Goal: Check status: Check status

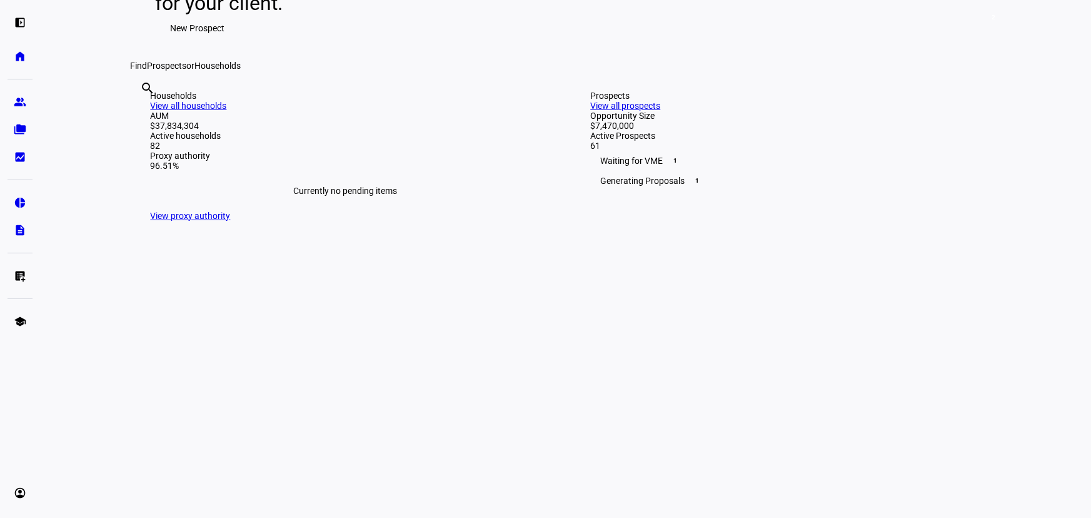
scroll to position [398, 0]
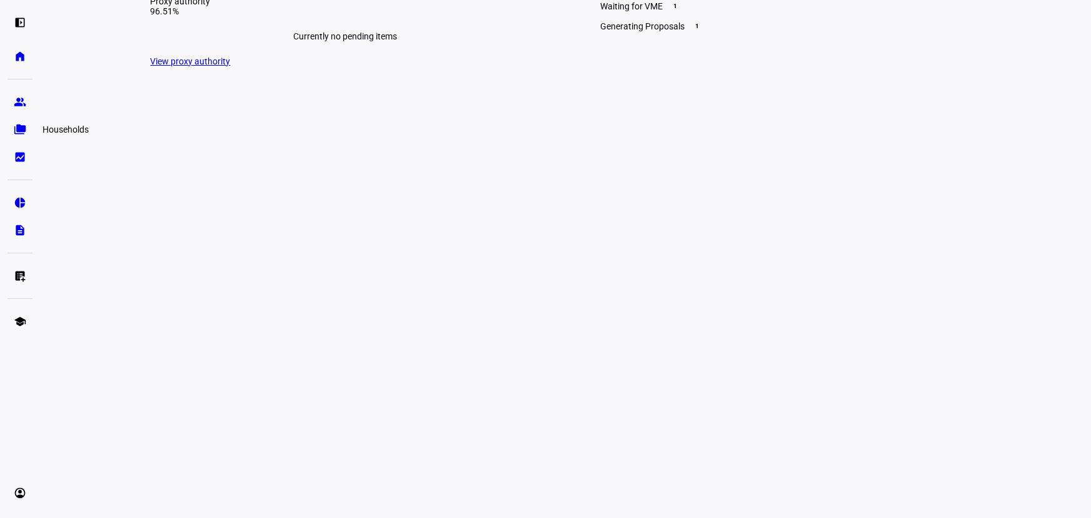
click at [19, 131] on eth-mat-symbol "folder_copy" at bounding box center [20, 129] width 13 height 13
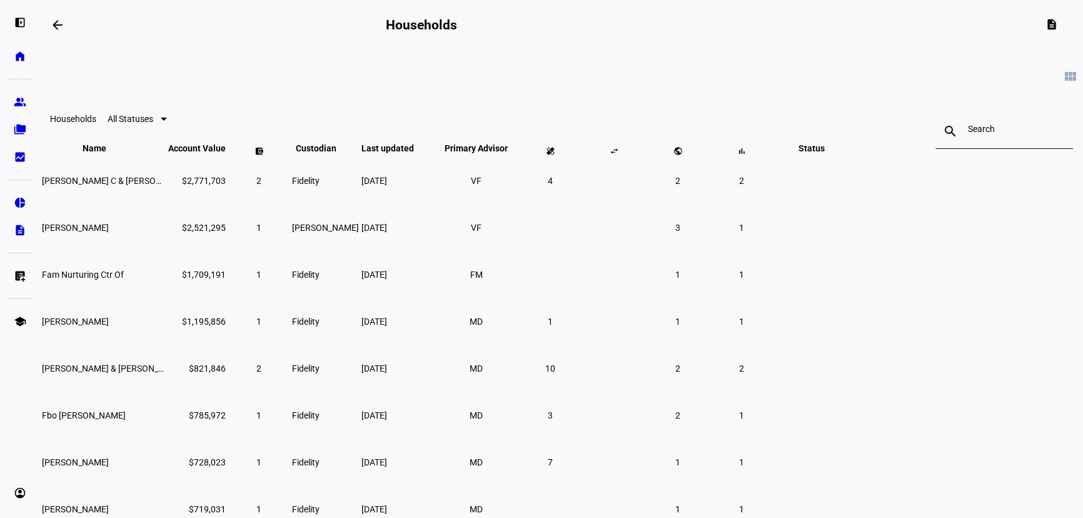
click at [968, 133] on input at bounding box center [1004, 129] width 73 height 10
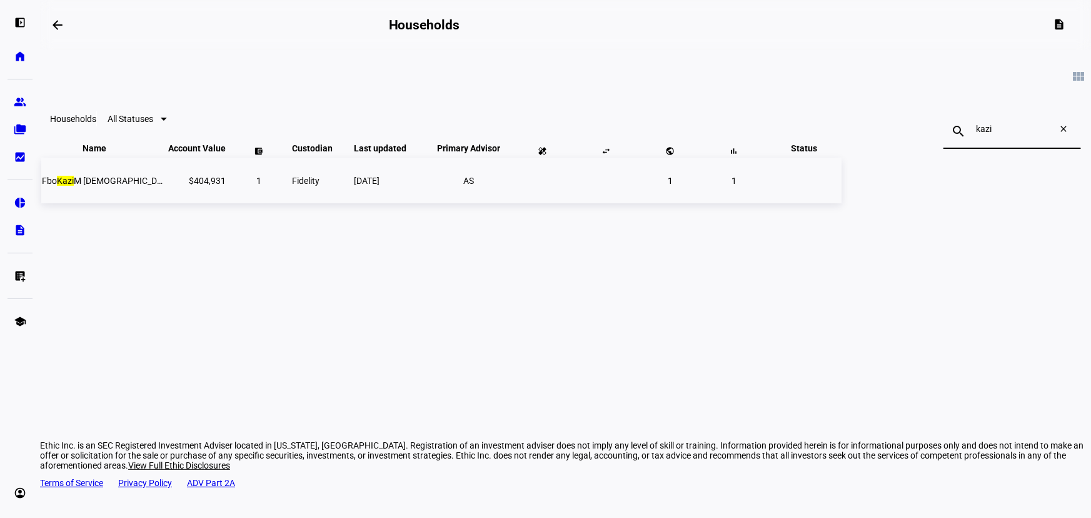
type input "kazi"
click at [426, 203] on td "[DATE]" at bounding box center [389, 181] width 73 height 46
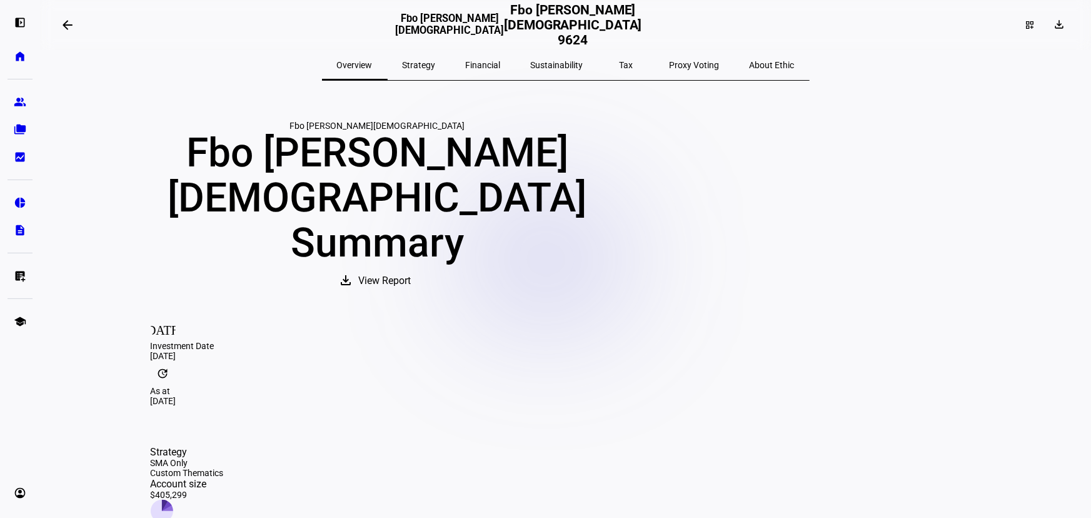
click at [428, 71] on span "Strategy" at bounding box center [419, 65] width 33 height 30
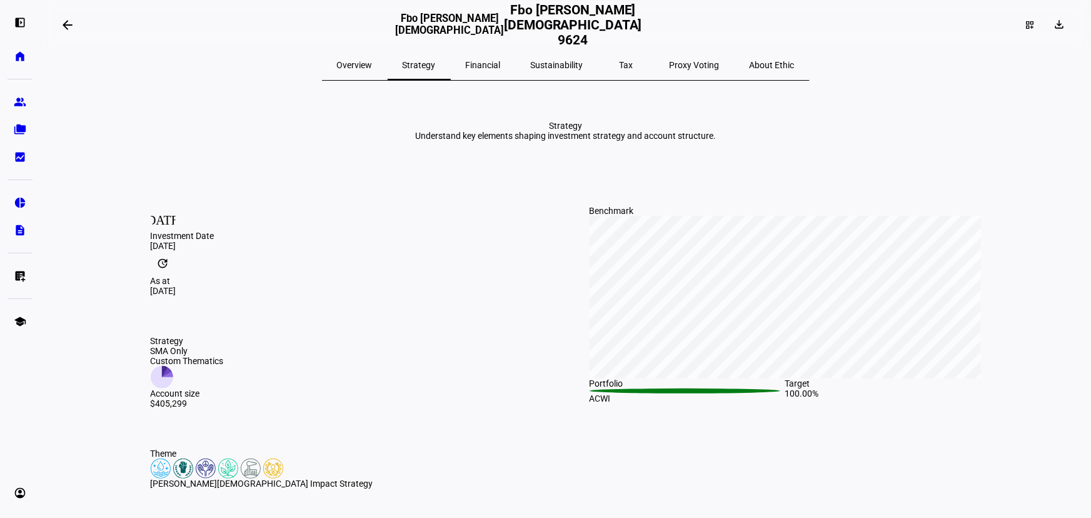
click at [501, 65] on span "Financial" at bounding box center [483, 65] width 35 height 9
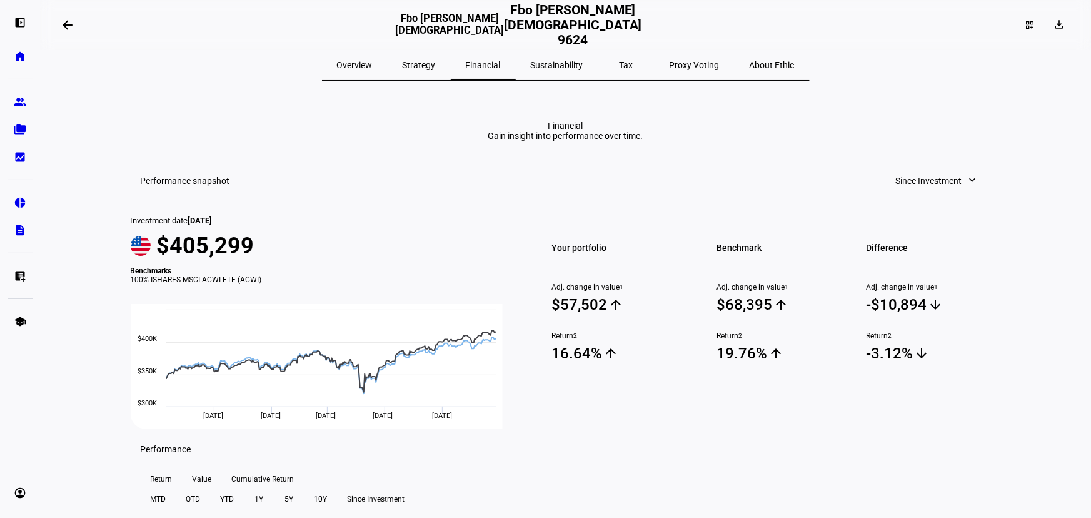
click at [941, 193] on span "Since Investment" at bounding box center [929, 180] width 66 height 25
click at [925, 338] on div "Year to Date" at bounding box center [932, 343] width 104 height 10
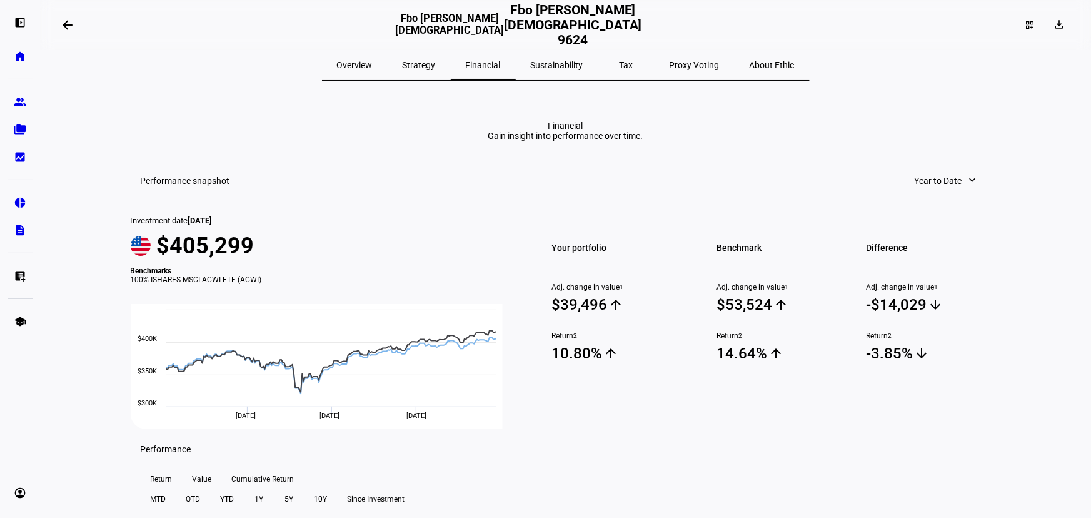
click at [944, 193] on span "Year to Date" at bounding box center [938, 180] width 48 height 25
click at [919, 458] on div "Since Investment" at bounding box center [952, 463] width 104 height 10
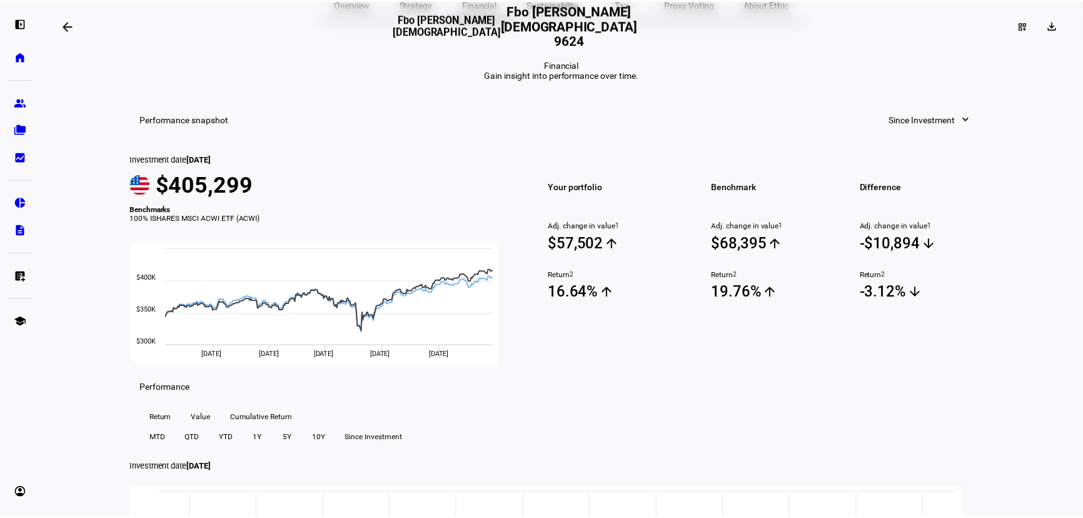
scroll to position [56, 0]
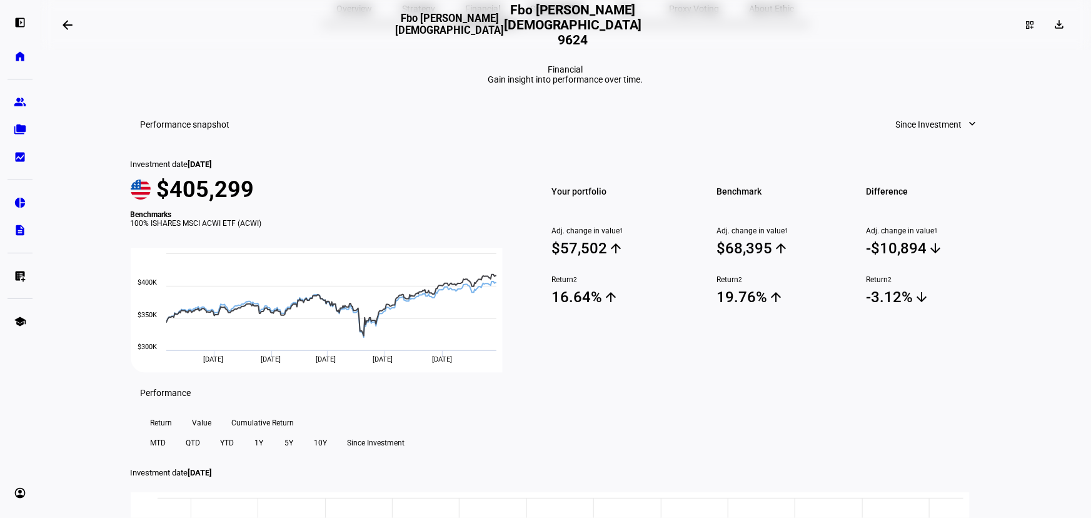
click at [86, 33] on div "arrow_backwards" at bounding box center [225, 25] width 340 height 25
click at [64, 29] on mat-icon "arrow_backwards" at bounding box center [67, 25] width 15 height 15
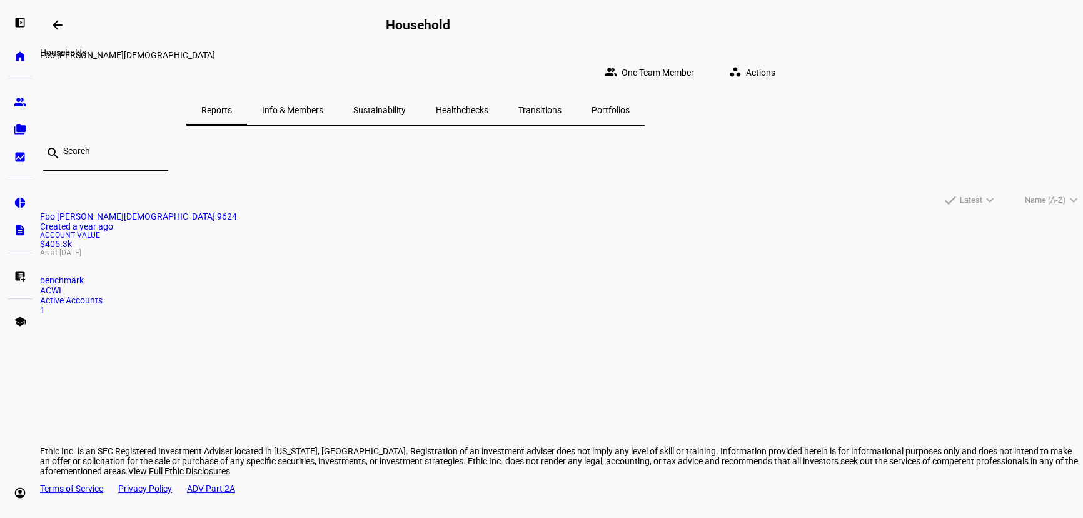
click at [64, 25] on mat-icon "arrow_backwards" at bounding box center [57, 25] width 15 height 15
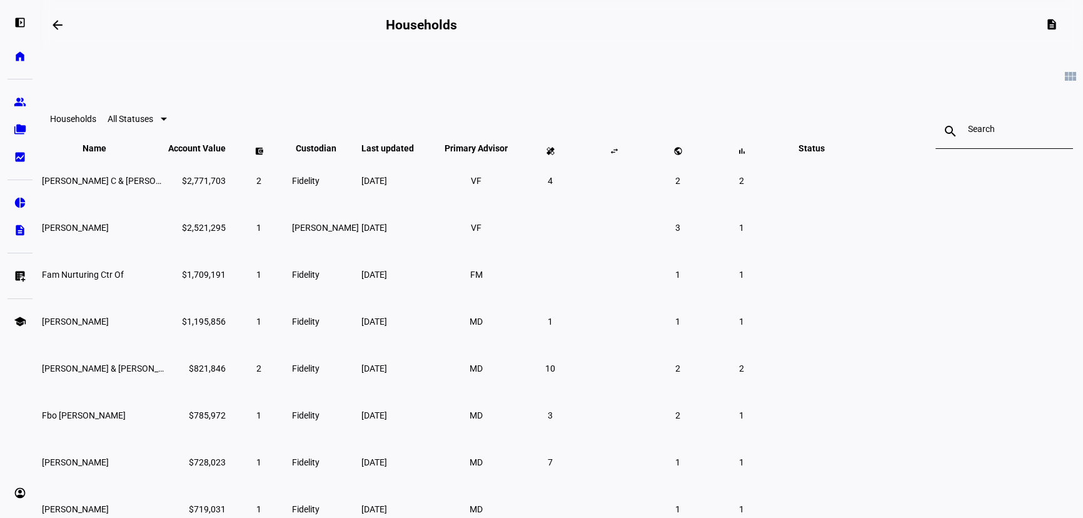
click at [968, 139] on div at bounding box center [1004, 131] width 73 height 35
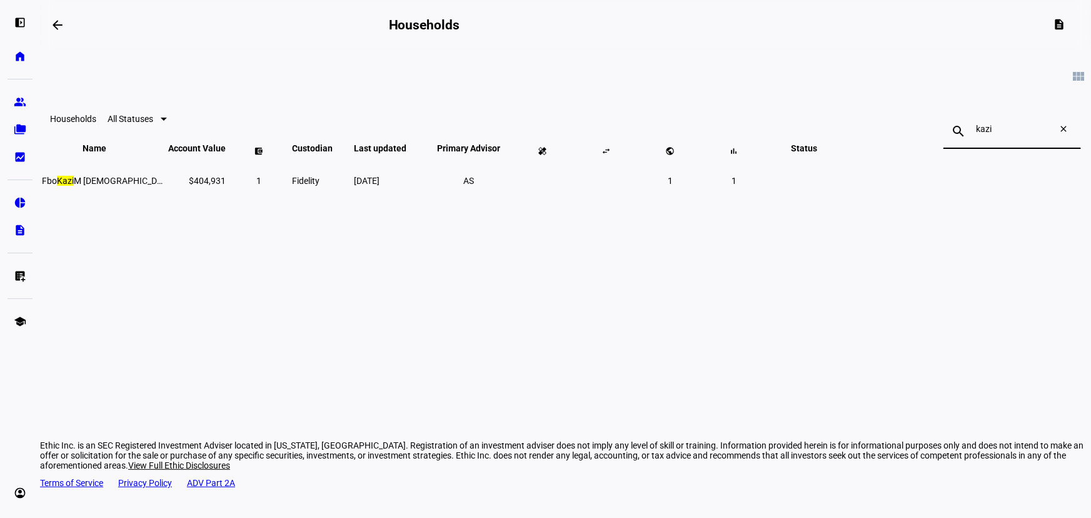
type input "kazi"
click at [379, 186] on span "[DATE]" at bounding box center [367, 181] width 26 height 10
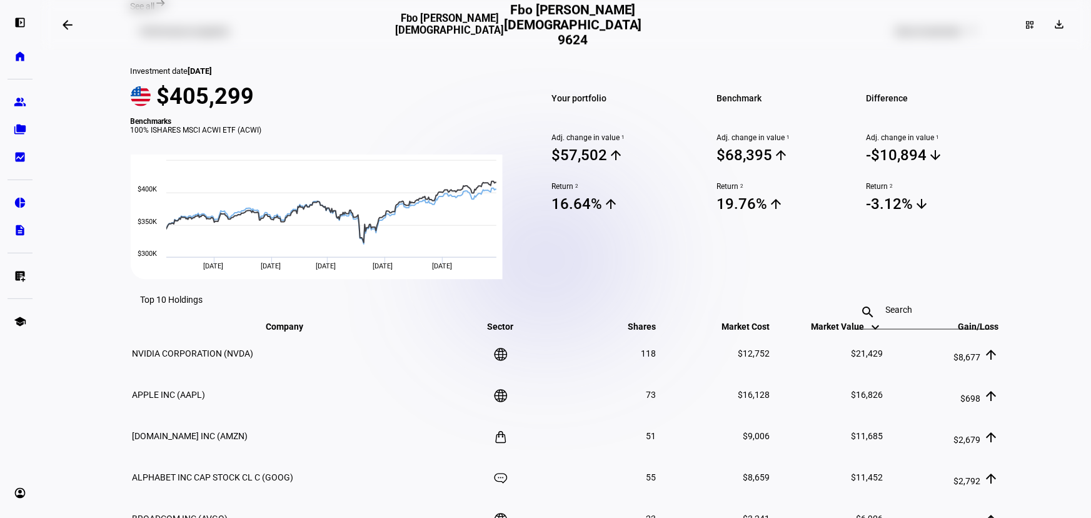
scroll to position [738, 0]
